Goal: Information Seeking & Learning: Learn about a topic

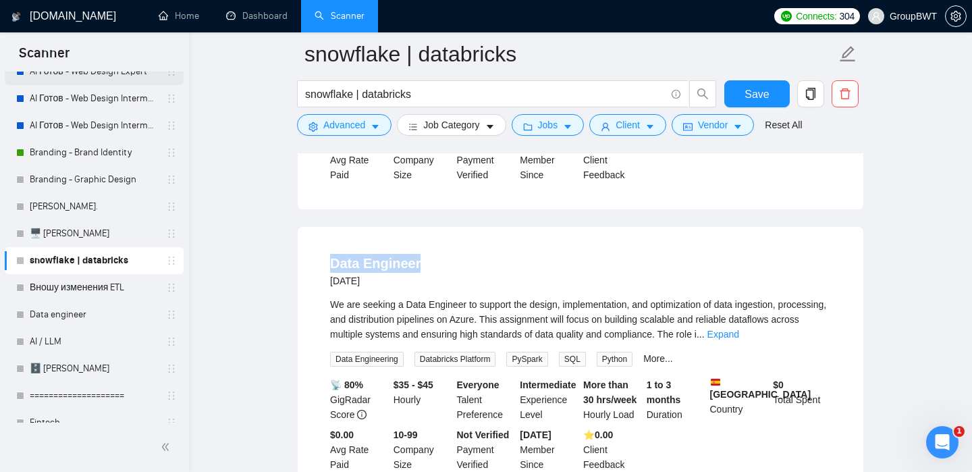
scroll to position [216, 0]
click at [77, 310] on link "Data engineer" at bounding box center [94, 314] width 128 height 27
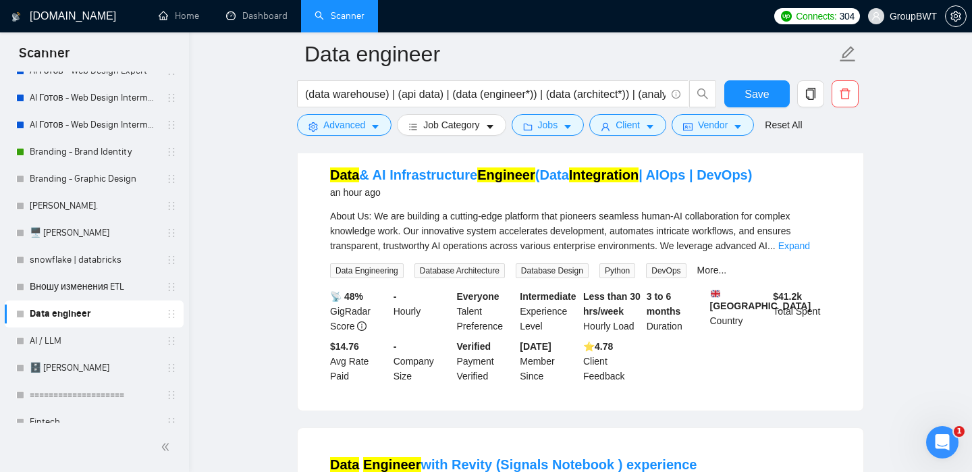
scroll to position [150, 0]
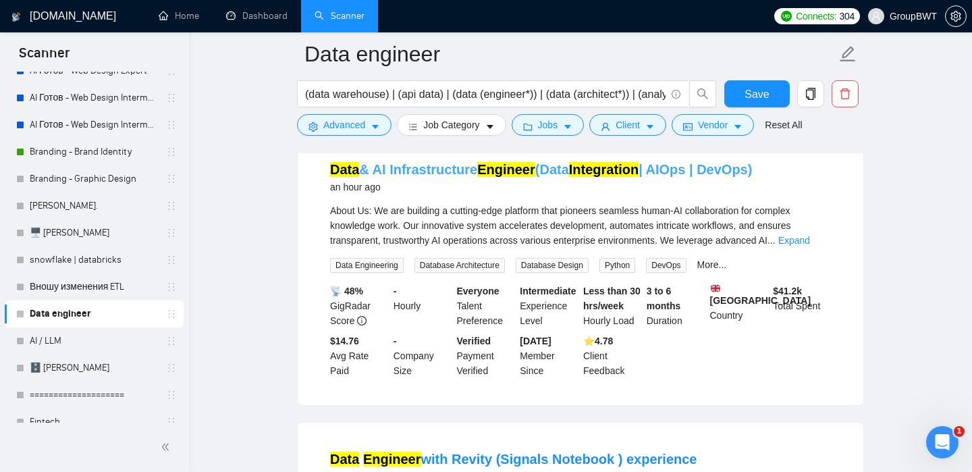
click at [719, 169] on link "Data & AI Infrastructure Engineer (Data Integration | AIOps | DevOps)" at bounding box center [541, 169] width 422 height 15
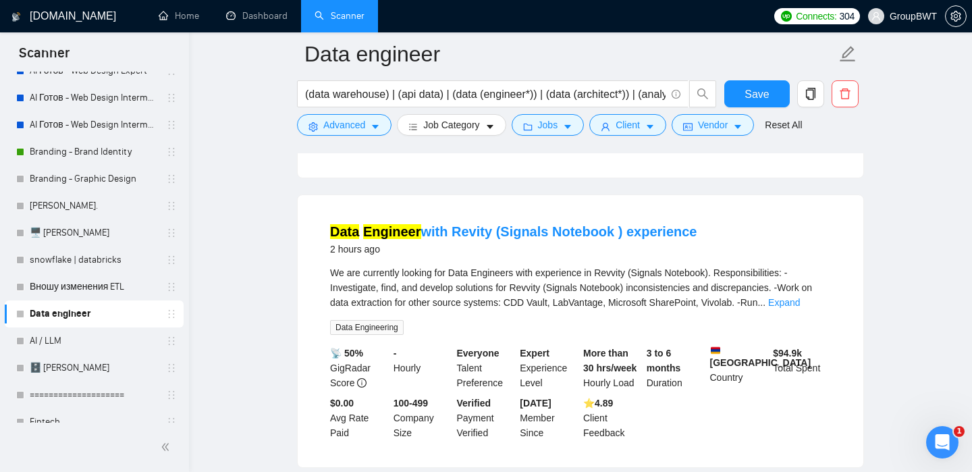
scroll to position [408, 0]
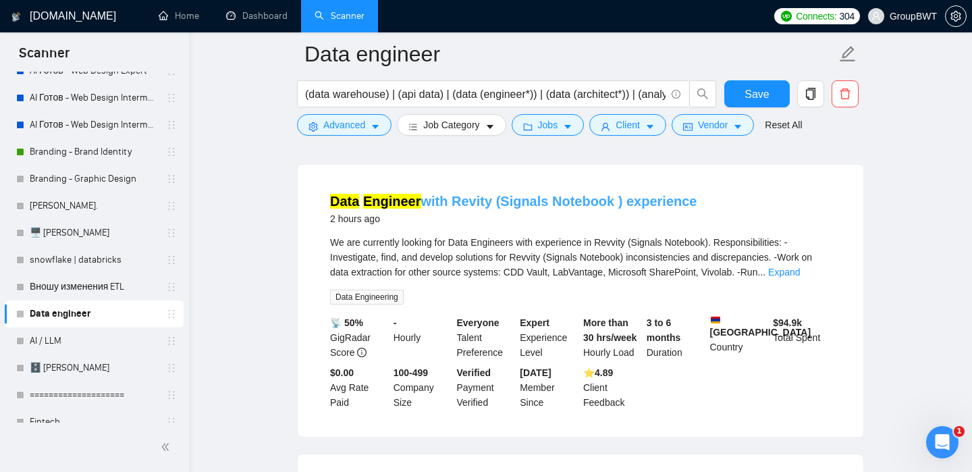
click at [659, 209] on link "Data Engineer with Revity (Signals Notebook ) experience" at bounding box center [513, 201] width 367 height 15
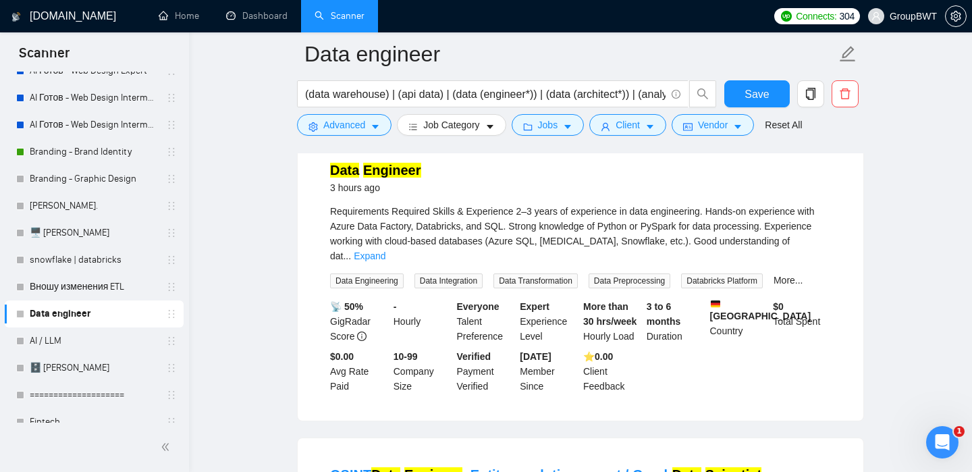
scroll to position [728, 0]
click at [371, 178] on mark "Engineer" at bounding box center [392, 170] width 58 height 15
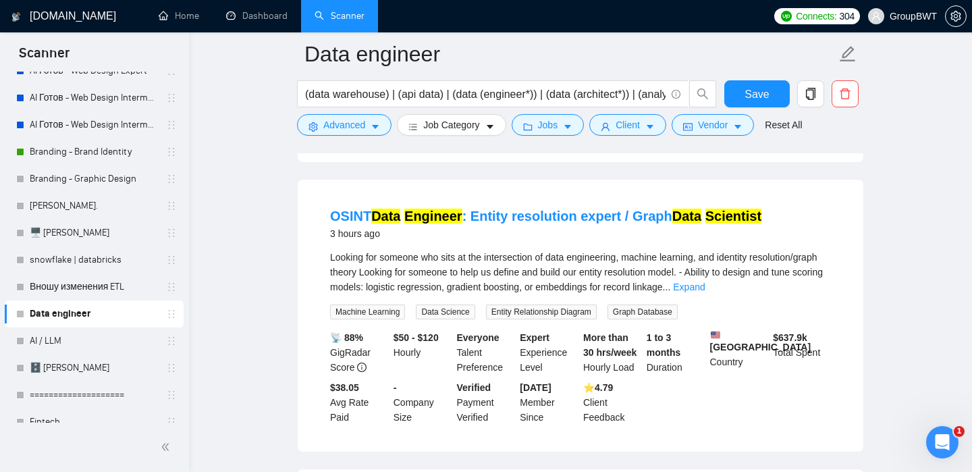
scroll to position [992, 0]
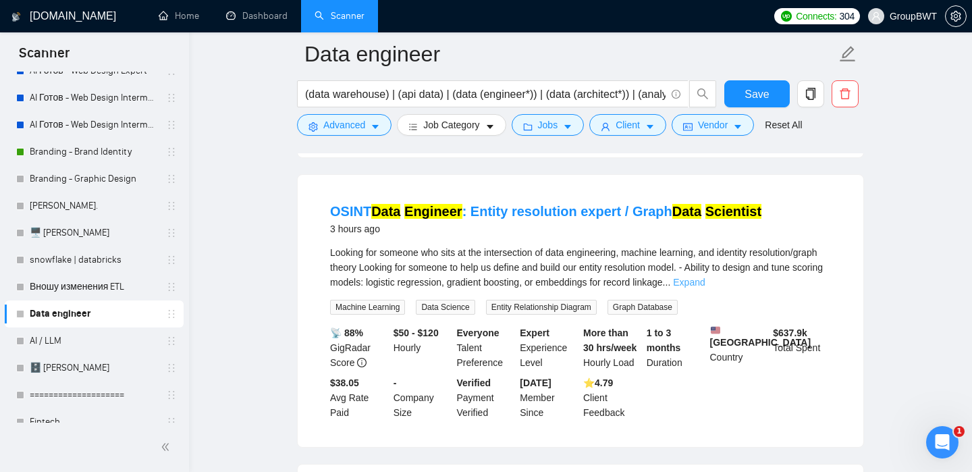
click at [705, 277] on link "Expand" at bounding box center [689, 282] width 32 height 11
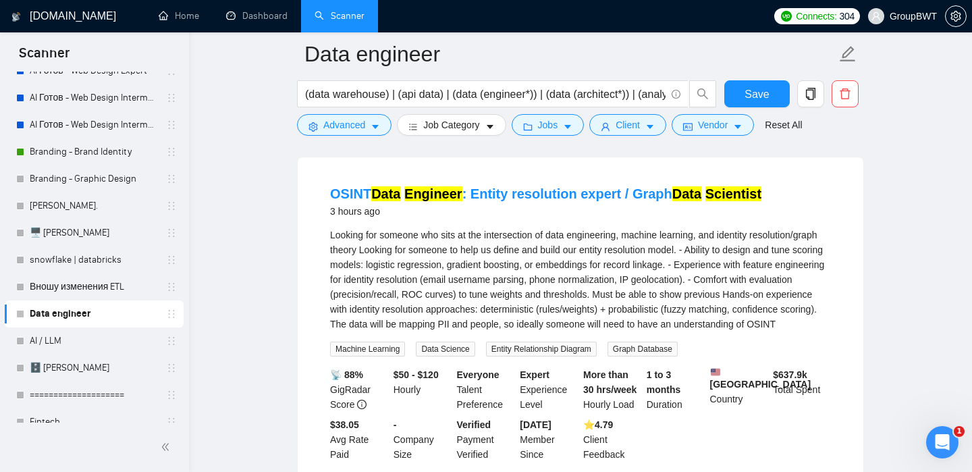
scroll to position [1008, 0]
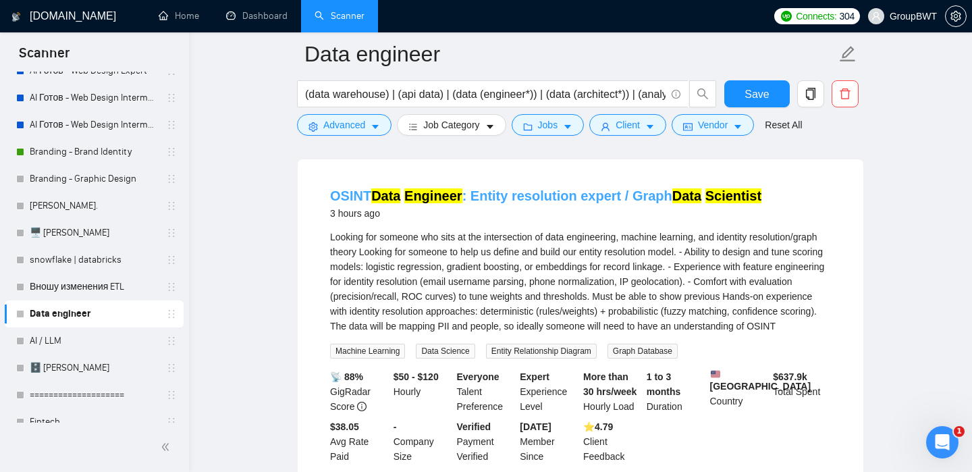
click at [658, 188] on link "OSINT Data Engineer : Entity resolution expert / Graph Data Scientist" at bounding box center [546, 195] width 432 height 15
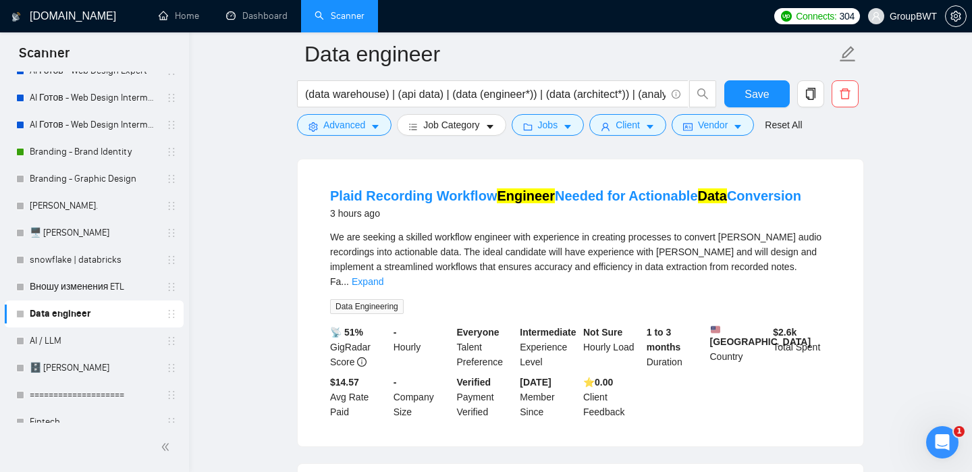
scroll to position [1359, 0]
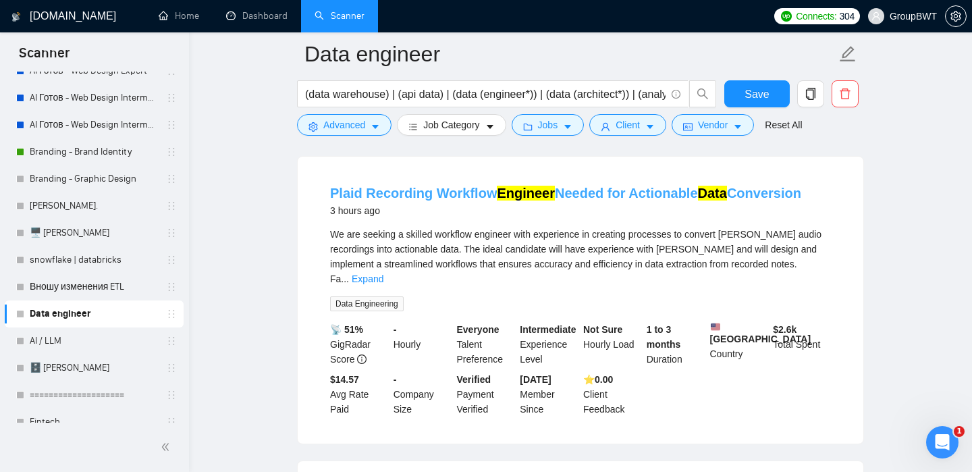
click at [779, 201] on link "Plaid Recording Workflow Engineer Needed for Actionable Data Conversion" at bounding box center [565, 193] width 471 height 15
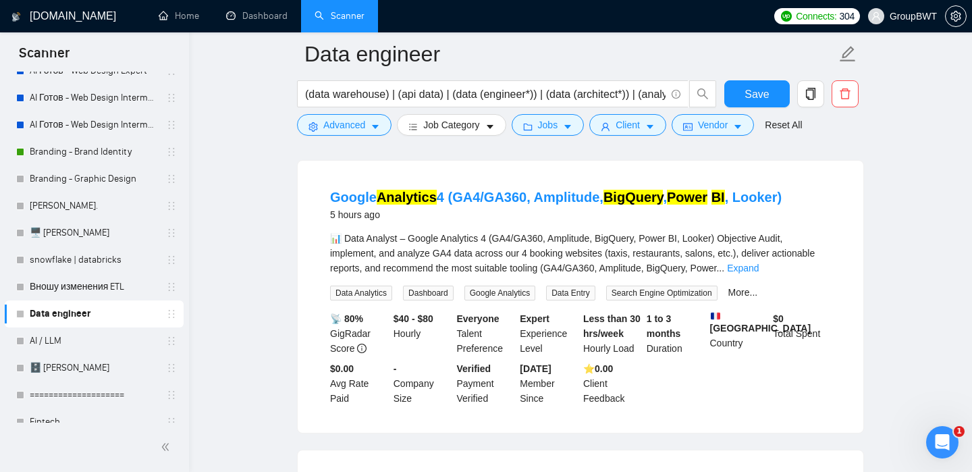
scroll to position [1663, 0]
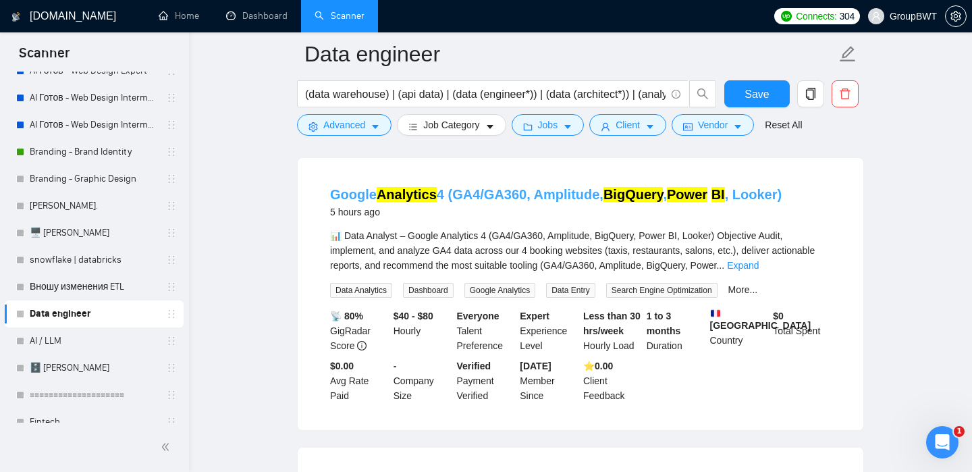
click at [768, 202] on link "Google Analytics 4 (GA4/GA360, Amplitude, BigQuery , Power BI , Looker)" at bounding box center [556, 194] width 452 height 15
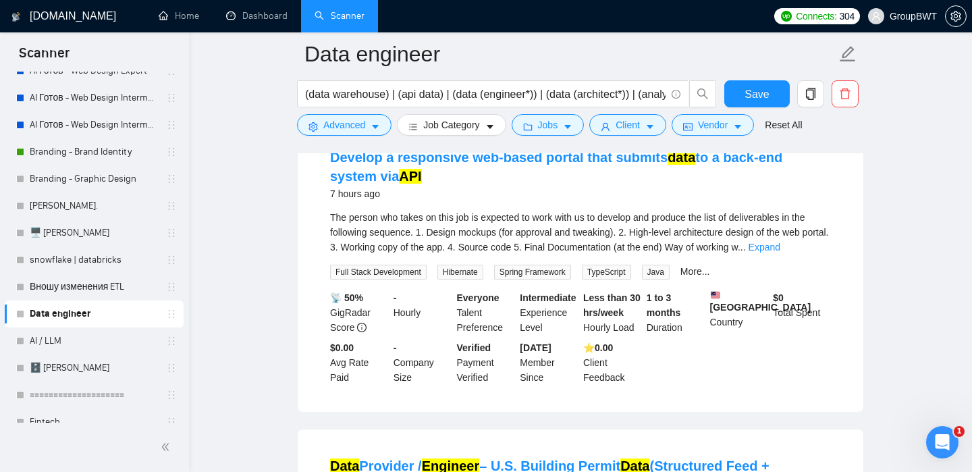
scroll to position [1984, 0]
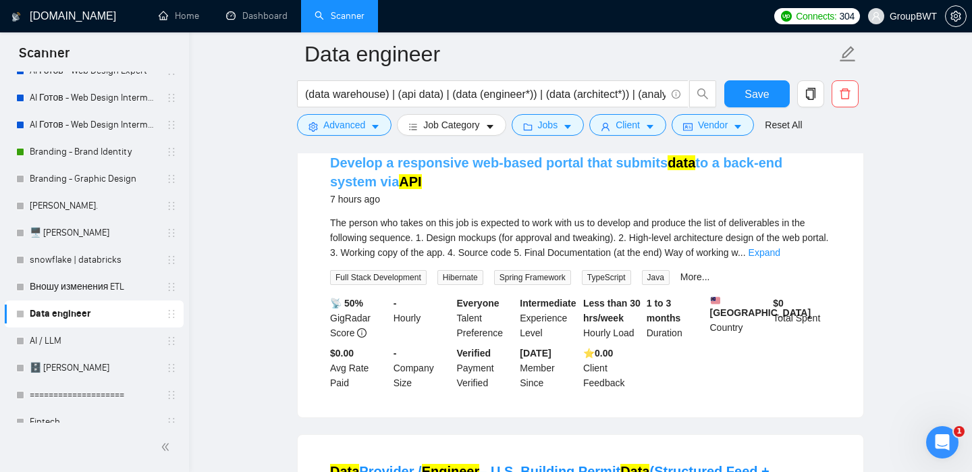
click at [650, 176] on link "Develop a responsive web-based portal that submits data to a back-end system vi…" at bounding box center [556, 172] width 452 height 34
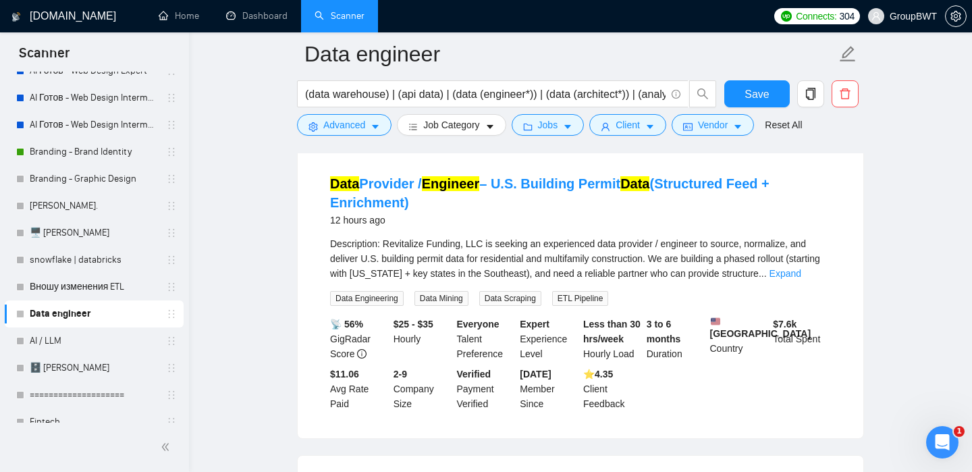
scroll to position [2277, 0]
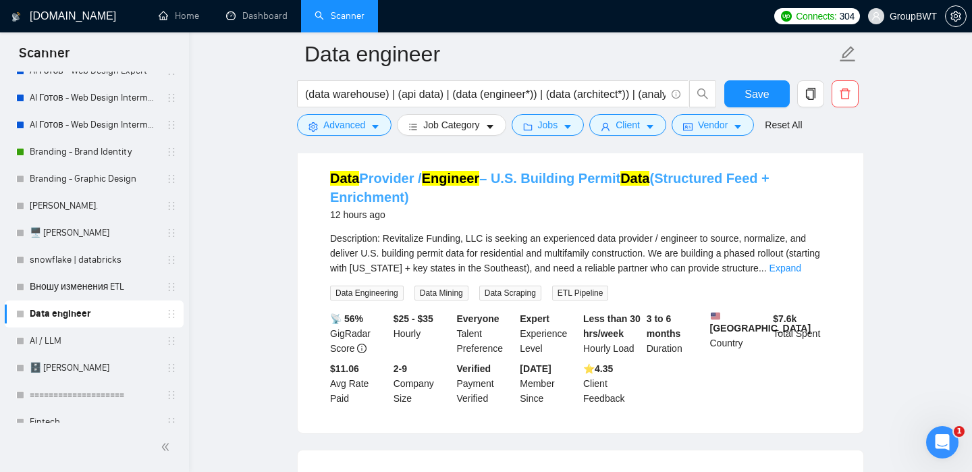
click at [731, 194] on link "Data Provider / Engineer – U.S. Building Permit Data (Structured Feed + Enrichm…" at bounding box center [550, 188] width 440 height 34
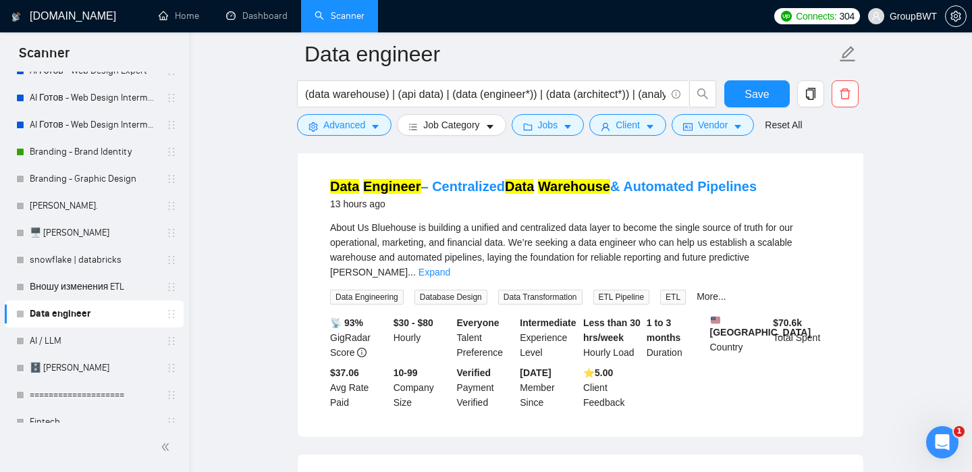
scroll to position [2578, 0]
click at [670, 193] on link "Data Engineer – Centralized Data Warehouse & Automated Pipelines" at bounding box center [543, 185] width 427 height 15
